Goal: Task Accomplishment & Management: Use online tool/utility

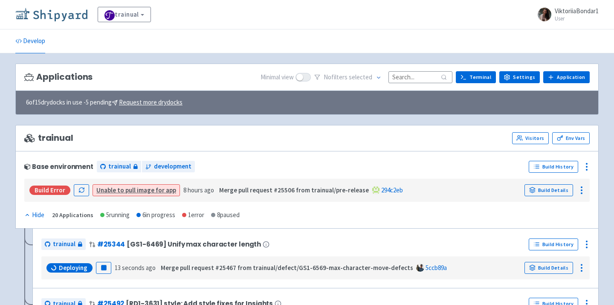
click at [52, 16] on img at bounding box center [51, 15] width 72 height 14
click at [43, 13] on img at bounding box center [51, 15] width 72 height 14
click at [66, 14] on img at bounding box center [51, 15] width 72 height 14
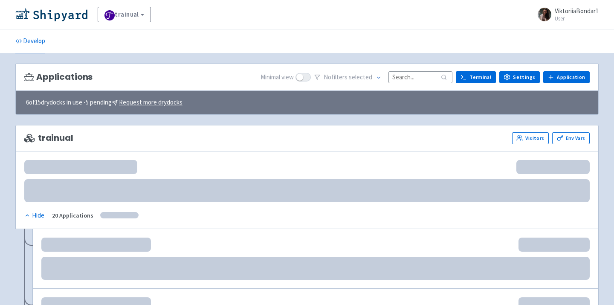
click at [408, 78] on input at bounding box center [420, 77] width 64 height 12
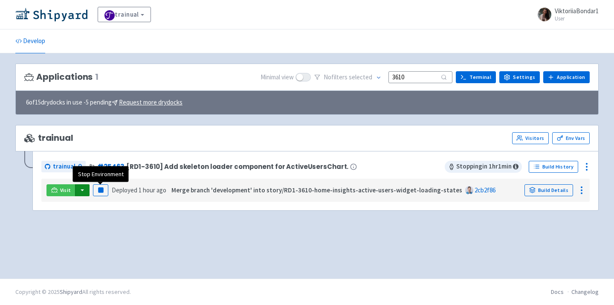
type input "3610"
click at [82, 193] on button "button" at bounding box center [82, 190] width 14 height 12
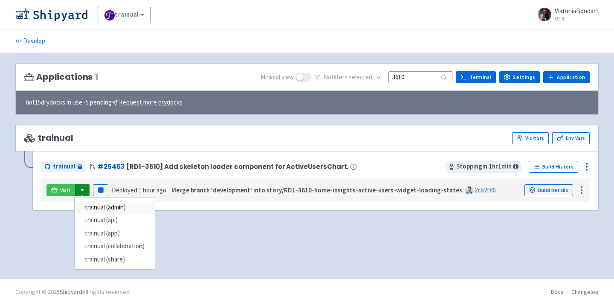
click at [90, 202] on link "trainual (admin)" at bounding box center [115, 207] width 80 height 13
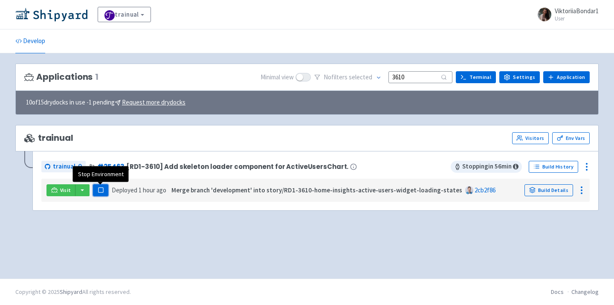
click at [99, 189] on rect "button" at bounding box center [100, 190] width 5 height 5
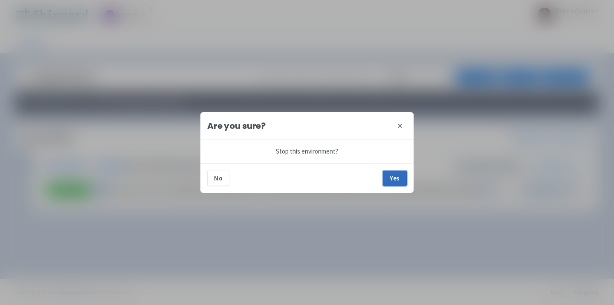
click at [399, 181] on button "Yes" at bounding box center [395, 178] width 24 height 15
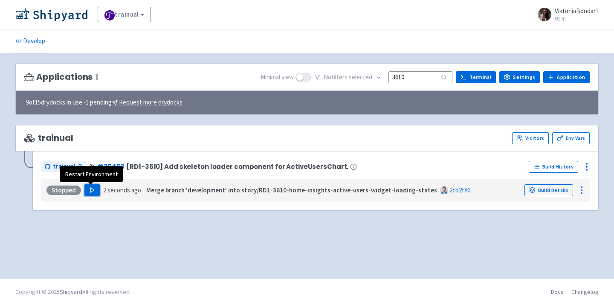
click at [90, 191] on polygon "button" at bounding box center [92, 190] width 4 height 5
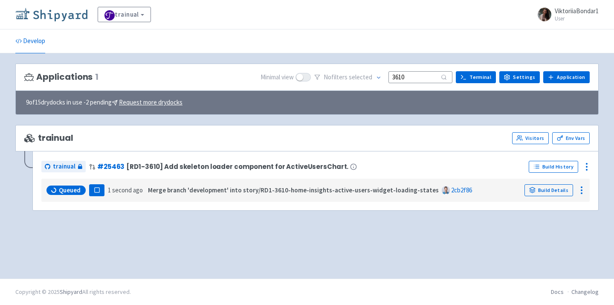
click at [60, 19] on img at bounding box center [51, 15] width 72 height 14
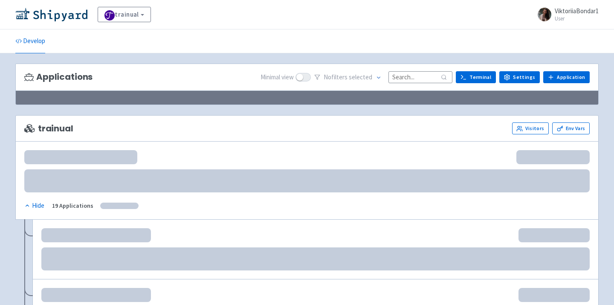
click at [418, 75] on input at bounding box center [420, 77] width 64 height 12
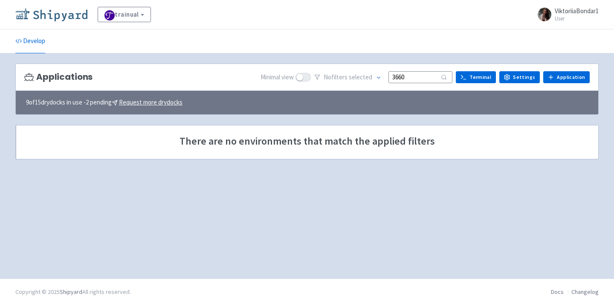
type input "3660"
click at [34, 18] on img at bounding box center [51, 15] width 72 height 14
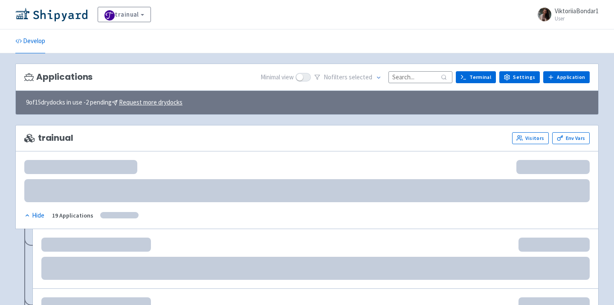
click at [427, 76] on input at bounding box center [420, 77] width 64 height 12
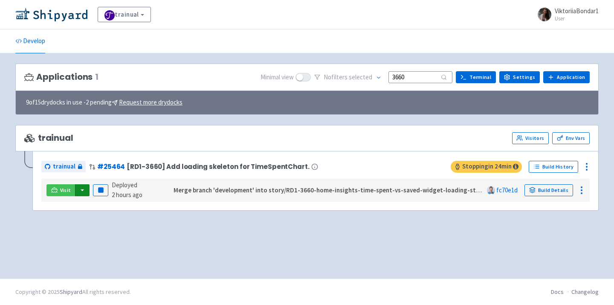
type input "3660"
click at [79, 196] on button "button" at bounding box center [82, 190] width 14 height 12
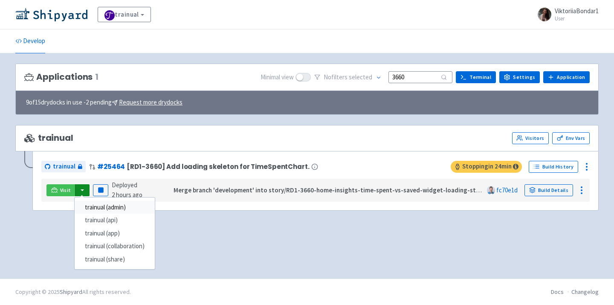
click at [105, 212] on link "trainual (admin)" at bounding box center [115, 207] width 80 height 13
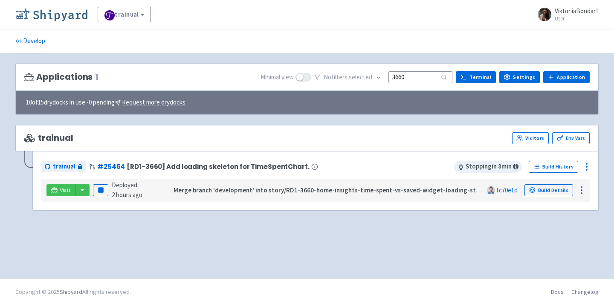
click at [48, 18] on img at bounding box center [51, 15] width 72 height 14
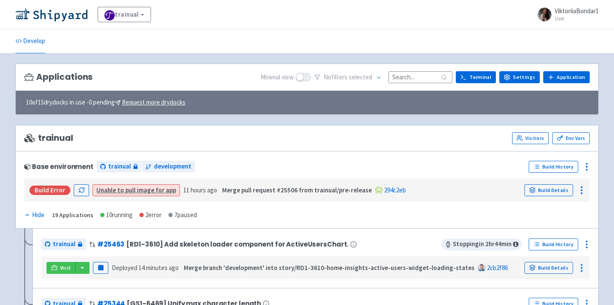
click at [419, 81] on input at bounding box center [420, 77] width 64 height 12
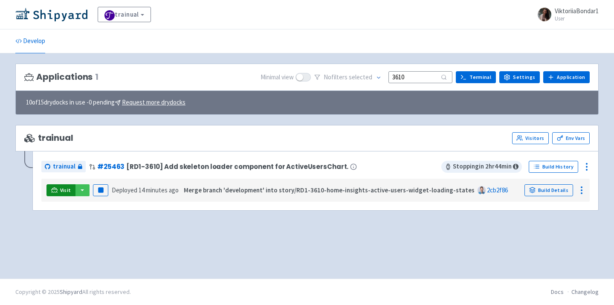
type input "3610"
click at [71, 191] on link "Visit" at bounding box center [60, 190] width 29 height 12
click at [82, 192] on button "button" at bounding box center [82, 190] width 14 height 12
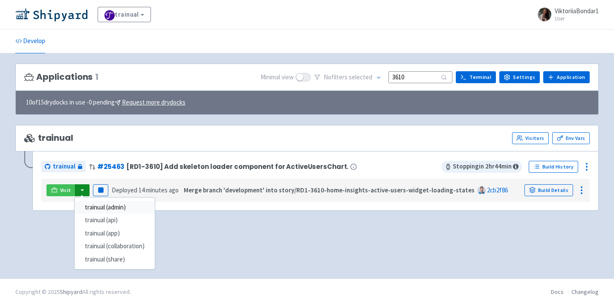
click at [93, 204] on link "trainual (admin)" at bounding box center [115, 207] width 80 height 13
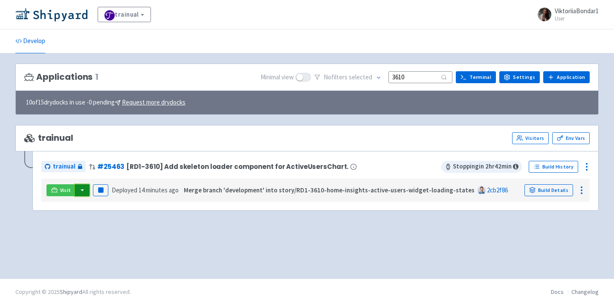
click at [77, 185] on button "button" at bounding box center [82, 190] width 14 height 12
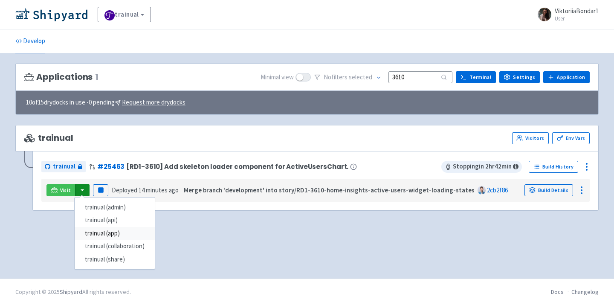
click at [102, 234] on link "trainual (app)" at bounding box center [115, 233] width 80 height 13
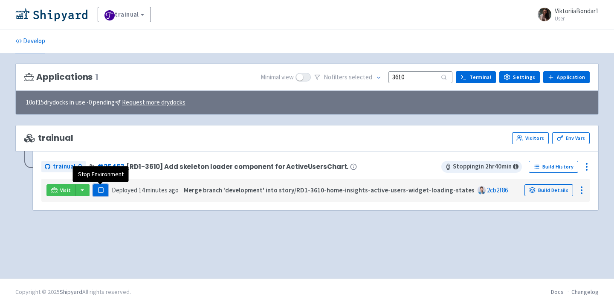
click at [98, 195] on button "Pause" at bounding box center [100, 190] width 15 height 12
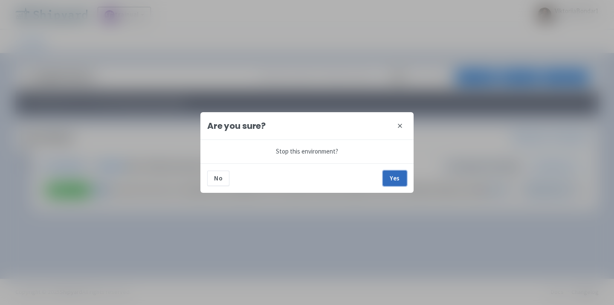
click at [400, 175] on button "Yes" at bounding box center [395, 178] width 24 height 15
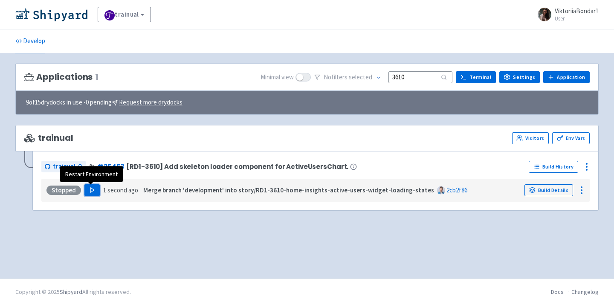
click at [90, 189] on polygon "button" at bounding box center [92, 190] width 4 height 5
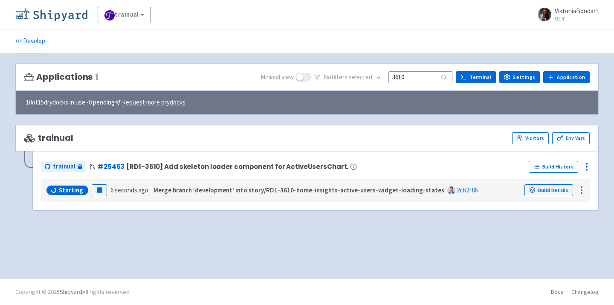
click at [64, 9] on img at bounding box center [51, 15] width 72 height 14
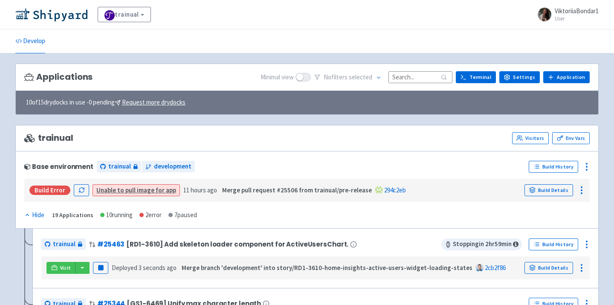
click at [414, 72] on input at bounding box center [420, 77] width 64 height 12
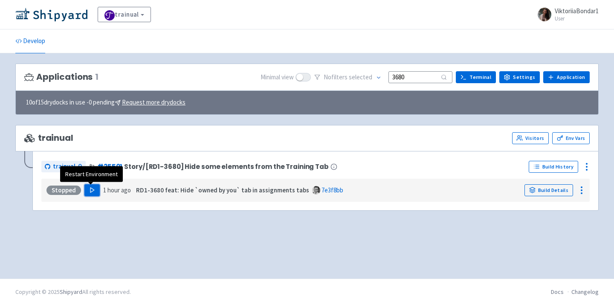
click at [91, 190] on polygon "button" at bounding box center [92, 190] width 4 height 5
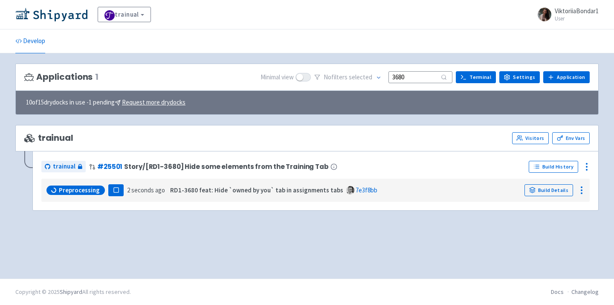
drag, startPoint x: 426, startPoint y: 79, endPoint x: 359, endPoint y: 79, distance: 67.8
click at [359, 79] on div "No filter s selected 3680" at bounding box center [383, 77] width 138 height 13
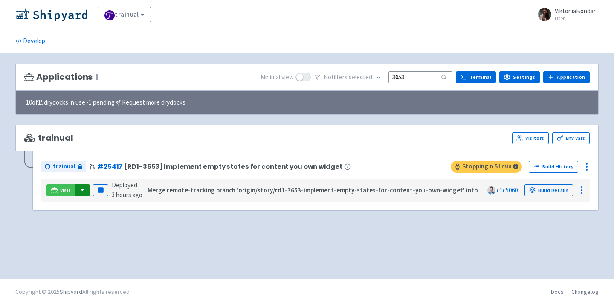
type input "3653"
click at [83, 189] on button "button" at bounding box center [82, 190] width 14 height 12
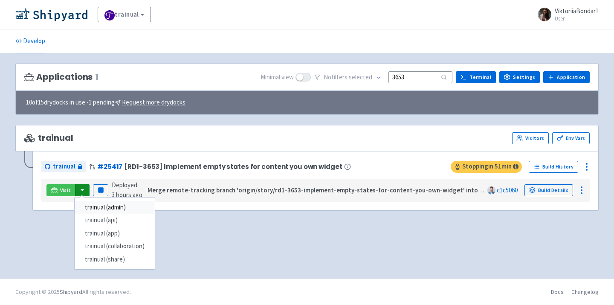
click at [96, 209] on link "trainual (admin)" at bounding box center [115, 207] width 80 height 13
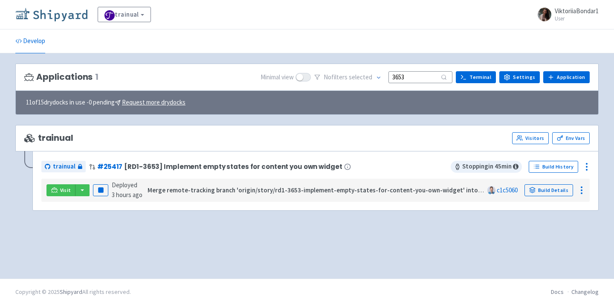
click at [61, 15] on img at bounding box center [51, 15] width 72 height 14
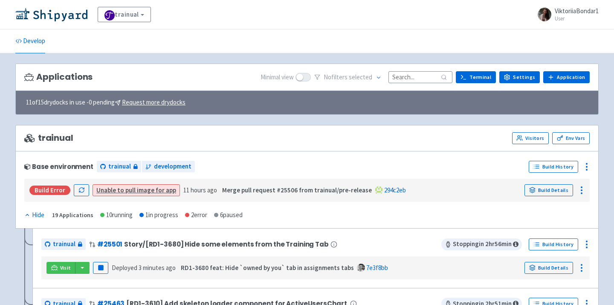
click at [407, 72] on input at bounding box center [420, 77] width 64 height 12
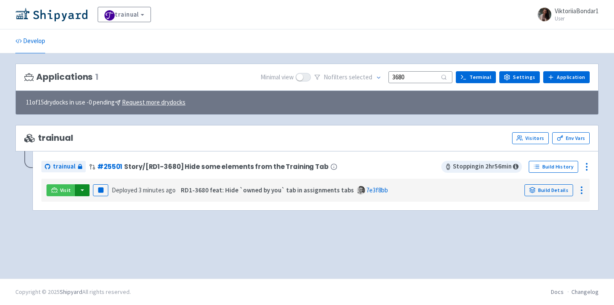
type input "3680"
click at [84, 193] on button "button" at bounding box center [82, 190] width 14 height 12
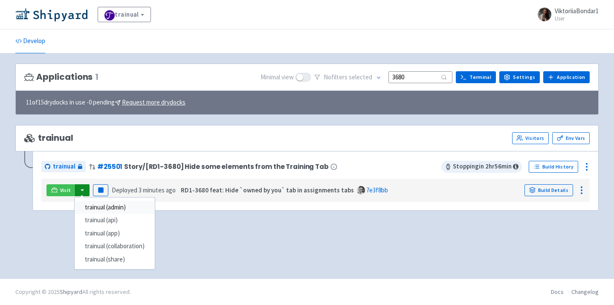
click at [94, 204] on link "trainual (admin)" at bounding box center [115, 207] width 80 height 13
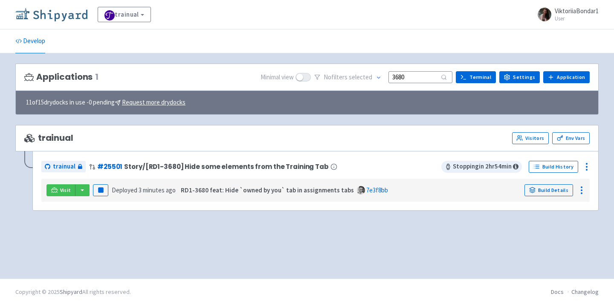
click at [67, 12] on img at bounding box center [51, 15] width 72 height 14
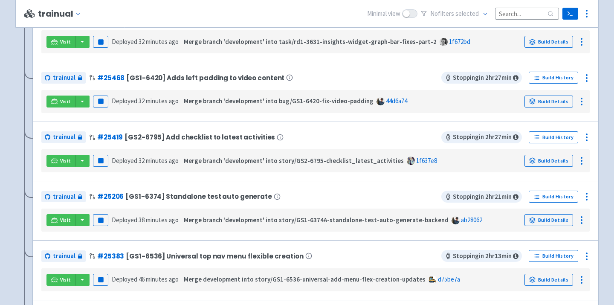
scroll to position [405, 0]
click at [81, 104] on button "button" at bounding box center [82, 101] width 14 height 12
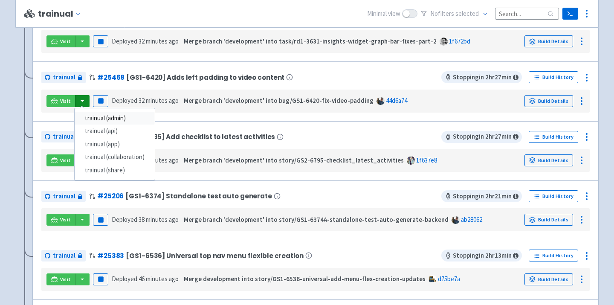
click at [92, 122] on link "trainual (admin)" at bounding box center [115, 118] width 80 height 13
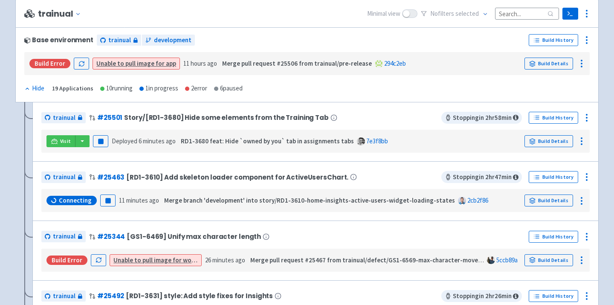
scroll to position [0, 0]
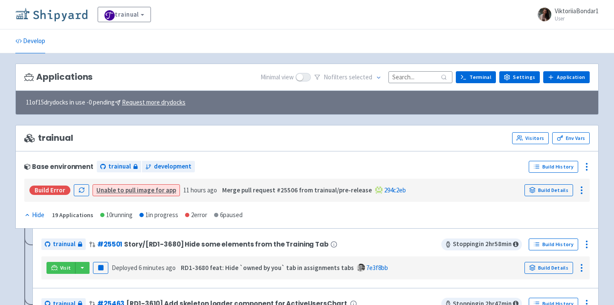
click at [58, 20] on img at bounding box center [51, 15] width 72 height 14
click at [413, 81] on input at bounding box center [420, 77] width 64 height 12
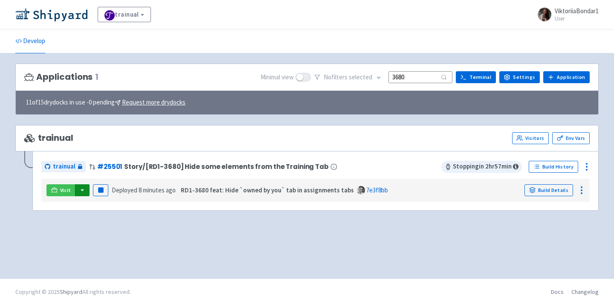
type input "3680"
click at [80, 191] on button "button" at bounding box center [82, 190] width 14 height 12
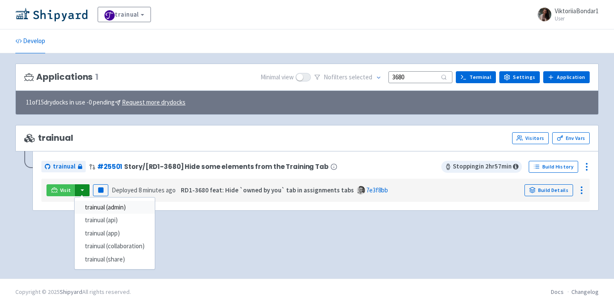
click at [99, 207] on link "trainual (admin)" at bounding box center [115, 207] width 80 height 13
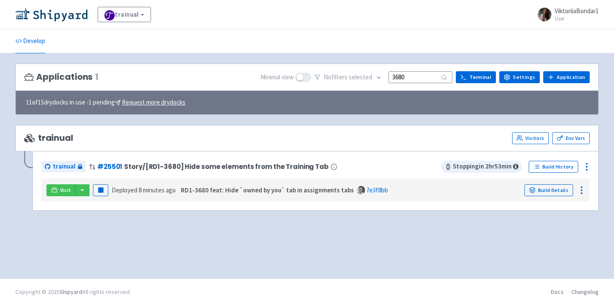
click at [59, 23] on div "trainual View Organizations ViktoriiaBondar1 User Profile Sign out" at bounding box center [307, 14] width 614 height 29
click at [60, 17] on img at bounding box center [51, 15] width 72 height 14
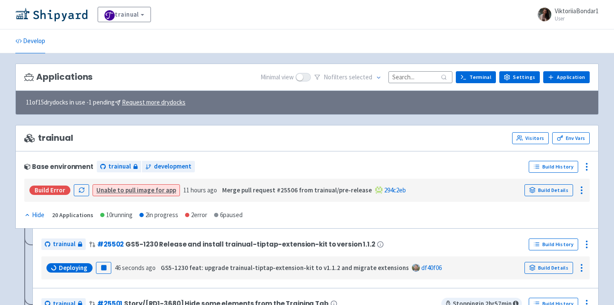
click at [416, 83] on div "No filter s selected" at bounding box center [383, 77] width 138 height 13
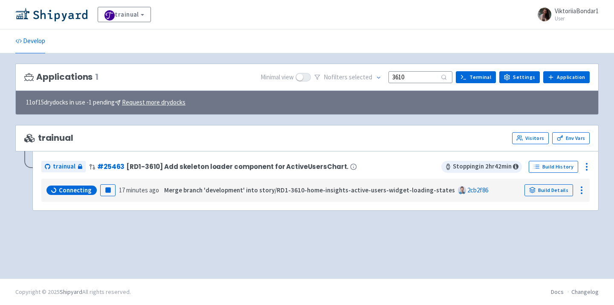
drag, startPoint x: 420, startPoint y: 77, endPoint x: 360, endPoint y: 77, distance: 60.5
click at [360, 77] on div "No filter s selected 3610" at bounding box center [383, 77] width 138 height 13
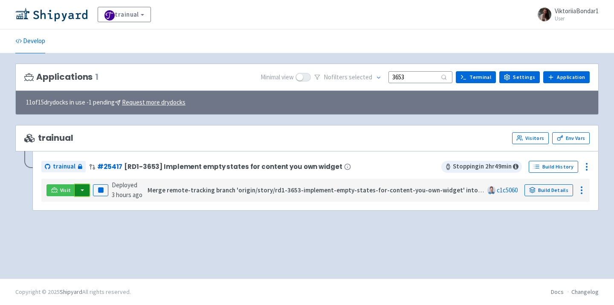
click at [78, 192] on button "button" at bounding box center [82, 190] width 14 height 12
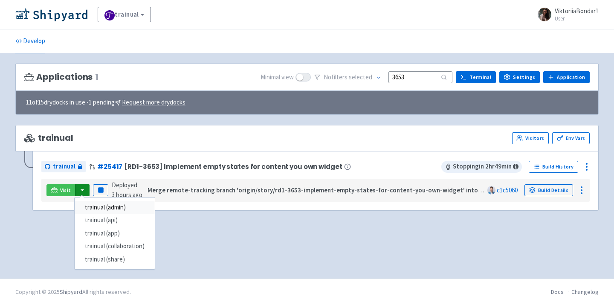
click at [95, 205] on link "trainual (admin)" at bounding box center [115, 207] width 80 height 13
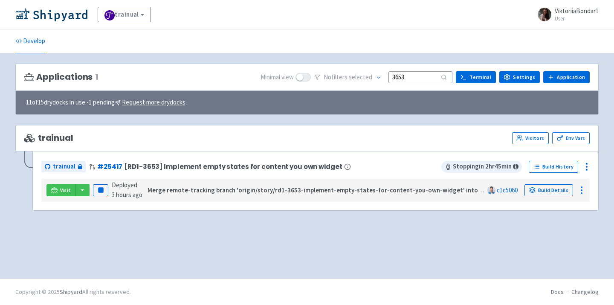
drag, startPoint x: 417, startPoint y: 78, endPoint x: 362, endPoint y: 78, distance: 55.0
click at [362, 78] on div "No filter s selected 3653" at bounding box center [383, 77] width 138 height 13
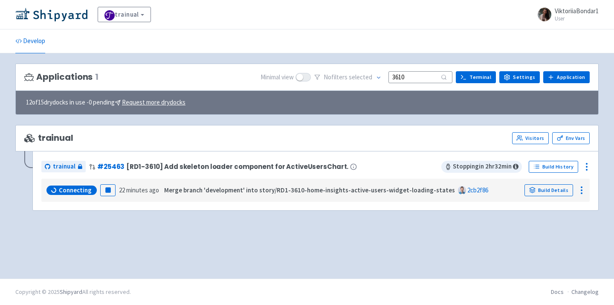
type input "3610"
